Goal: Transaction & Acquisition: Purchase product/service

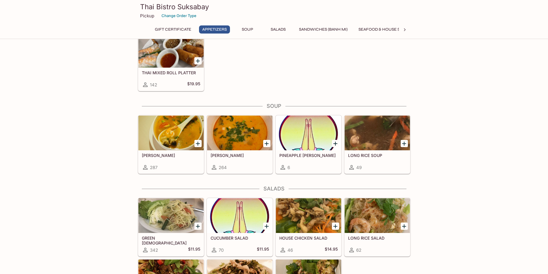
scroll to position [318, 0]
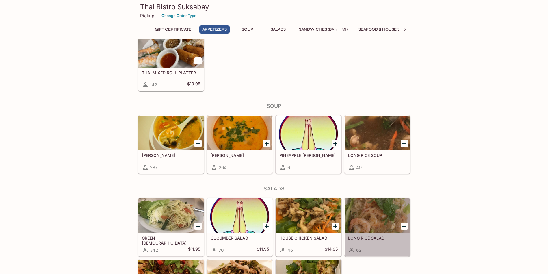
click at [377, 217] on div at bounding box center [377, 215] width 65 height 35
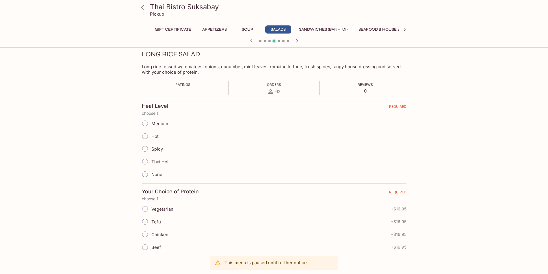
scroll to position [87, 0]
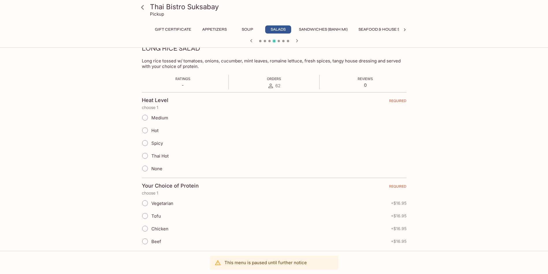
click at [147, 155] on input "Thai Hot" at bounding box center [145, 156] width 12 height 12
radio input "true"
click at [145, 228] on input "Chicken" at bounding box center [145, 229] width 12 height 12
radio input "true"
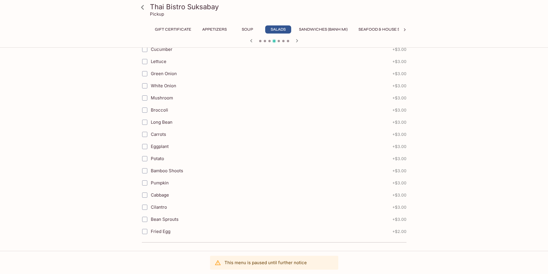
scroll to position [402, 0]
click at [145, 208] on input "Cilantro" at bounding box center [145, 207] width 12 height 12
checkbox input "true"
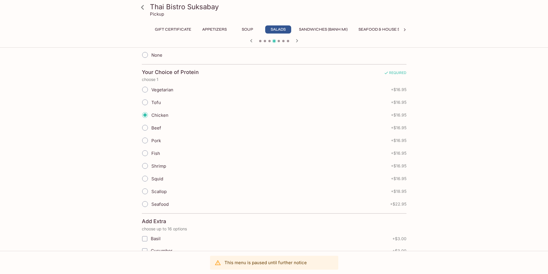
scroll to position [347, 0]
